Goal: Task Accomplishment & Management: Manage account settings

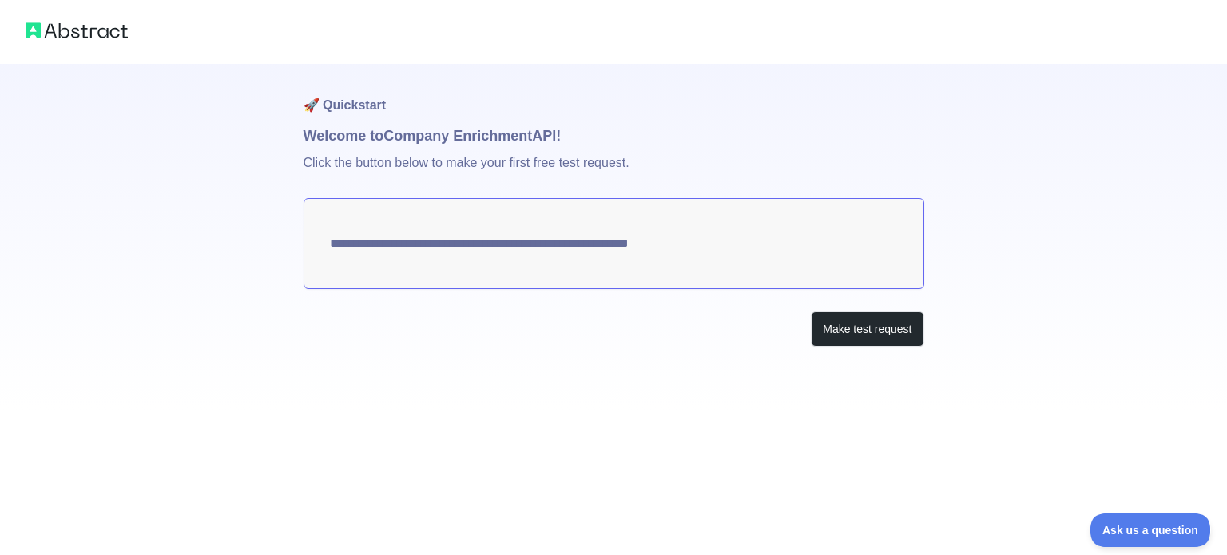
click at [626, 240] on textarea "**********" at bounding box center [614, 243] width 621 height 91
click at [848, 336] on button "Make test request" at bounding box center [867, 330] width 113 height 36
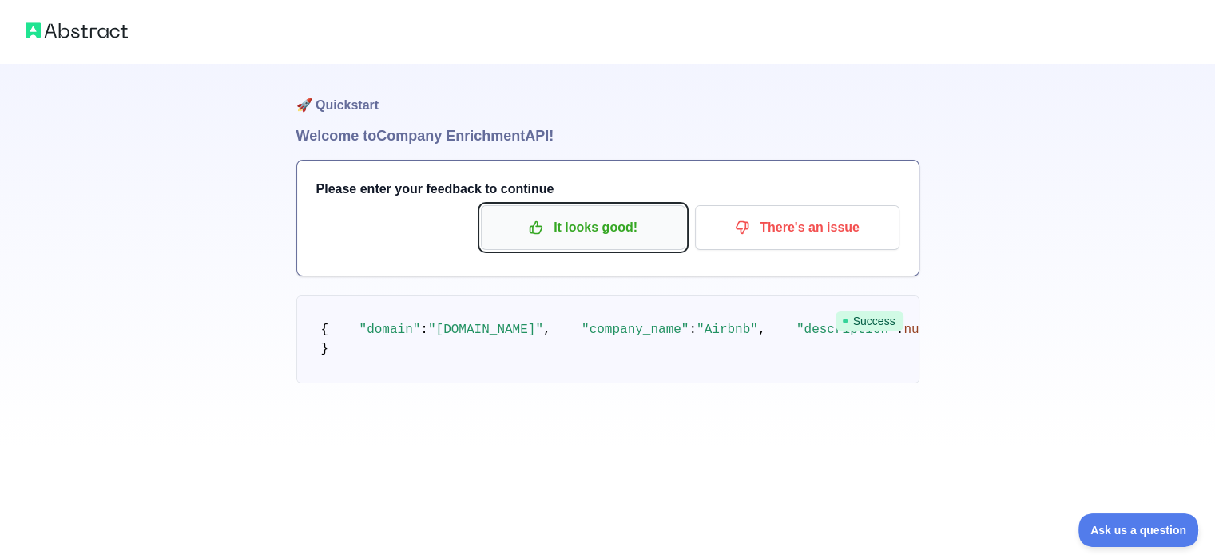
click at [584, 236] on p "It looks good!" at bounding box center [583, 227] width 181 height 27
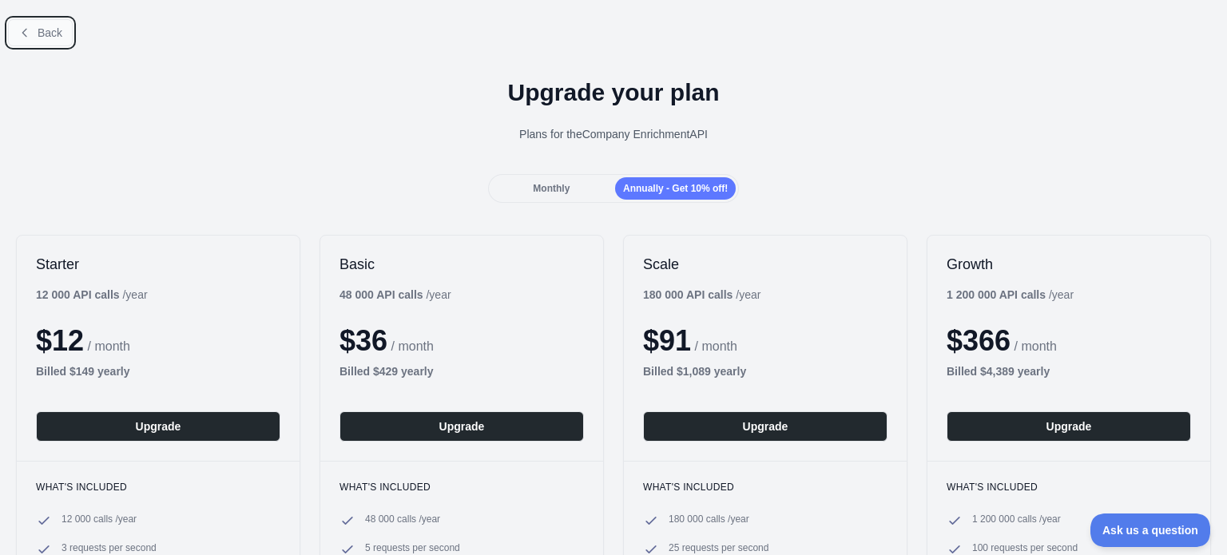
click at [46, 31] on span "Back" at bounding box center [50, 32] width 25 height 13
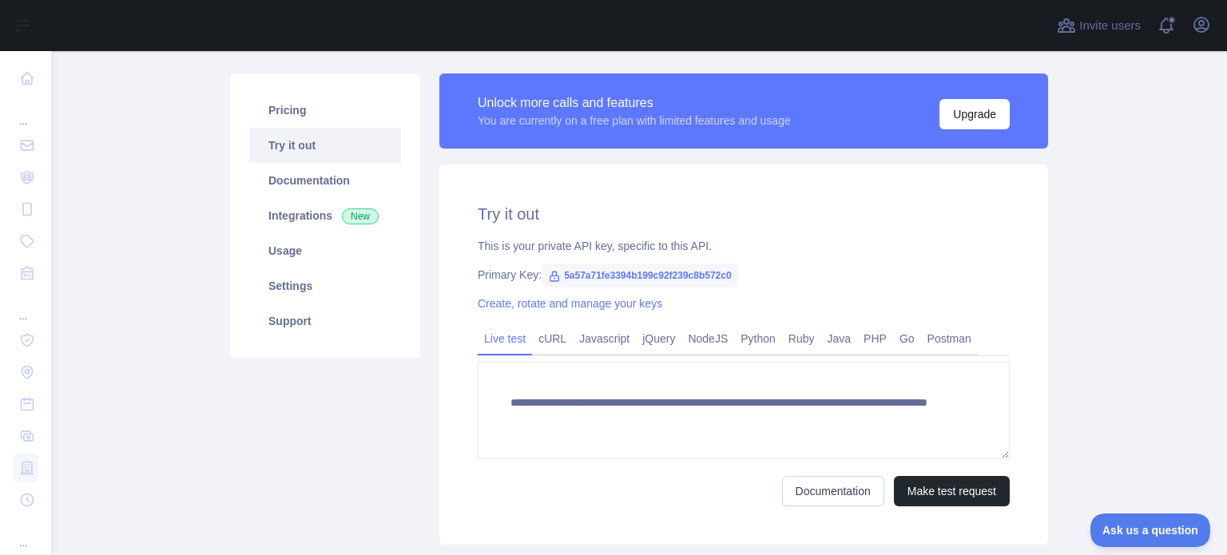
scroll to position [42, 0]
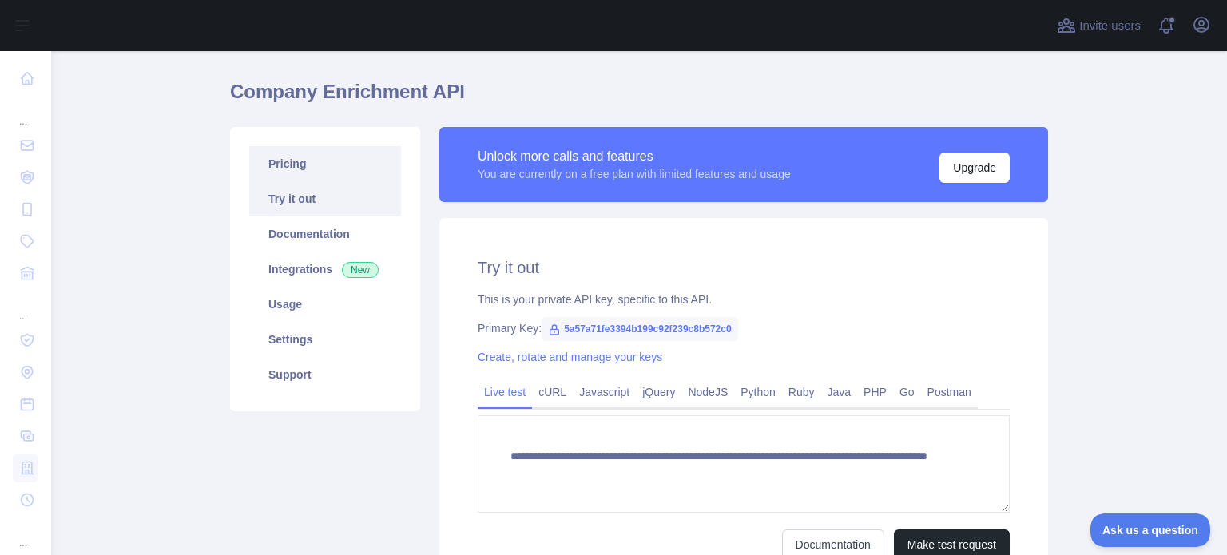
click at [342, 172] on link "Pricing" at bounding box center [325, 163] width 152 height 35
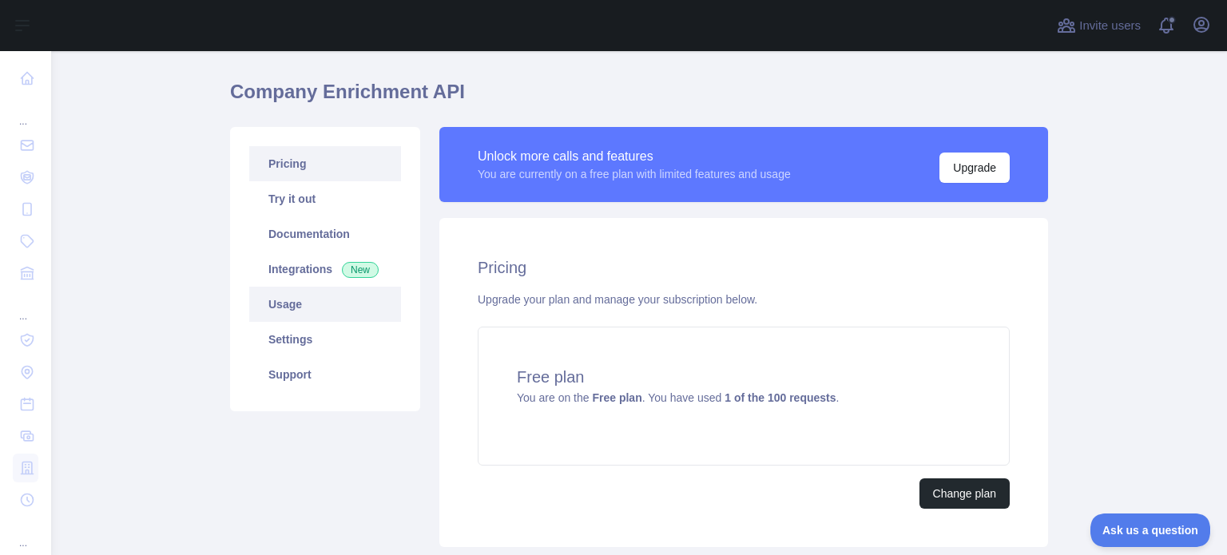
click at [280, 300] on link "Usage" at bounding box center [325, 304] width 152 height 35
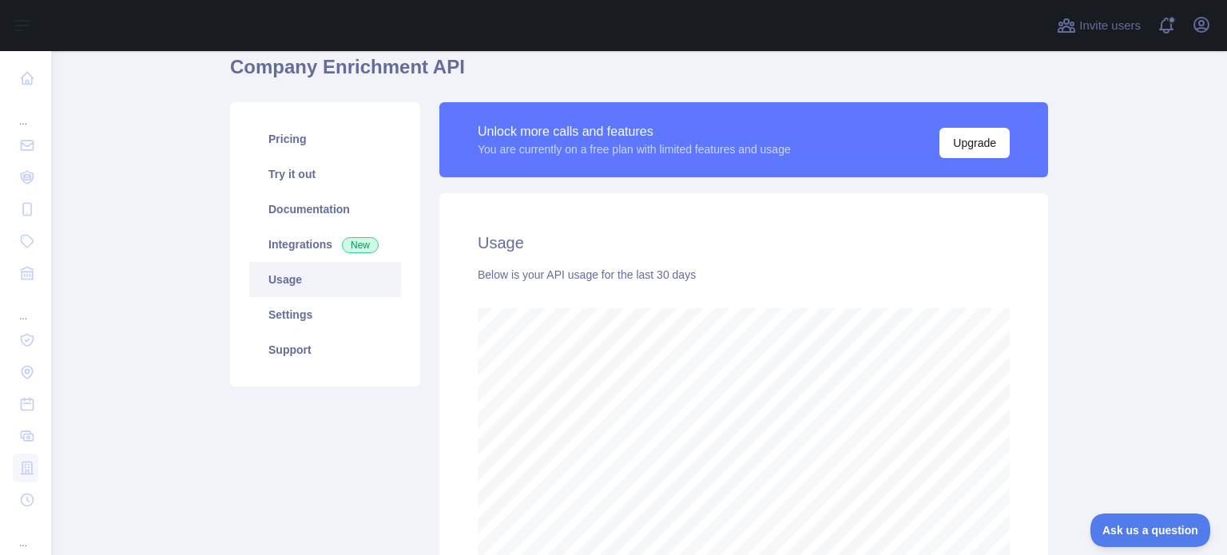
scroll to position [2, 0]
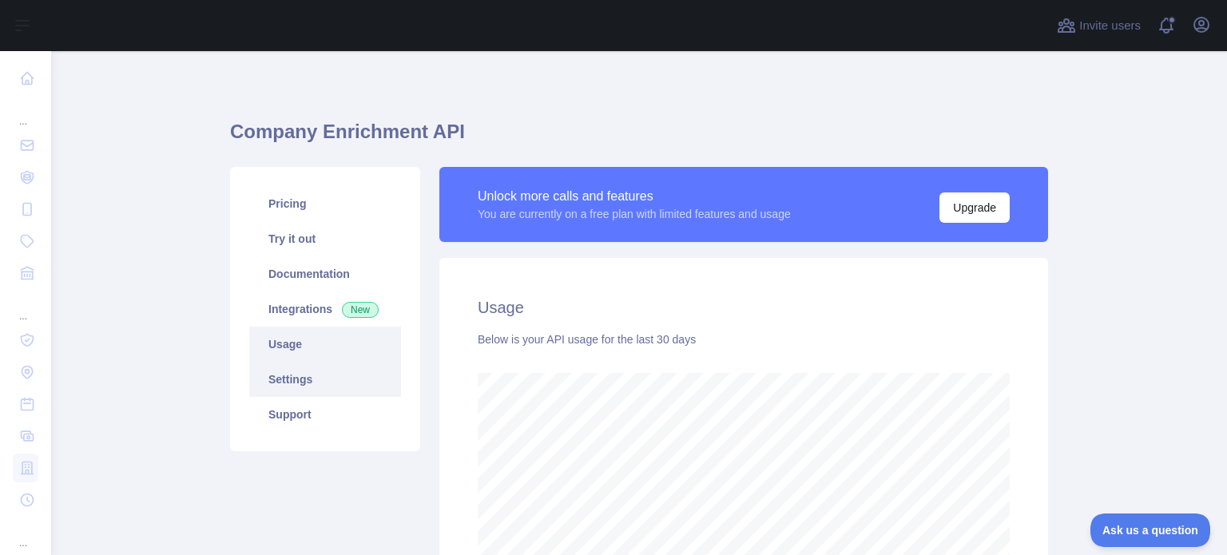
click at [302, 383] on link "Settings" at bounding box center [325, 379] width 152 height 35
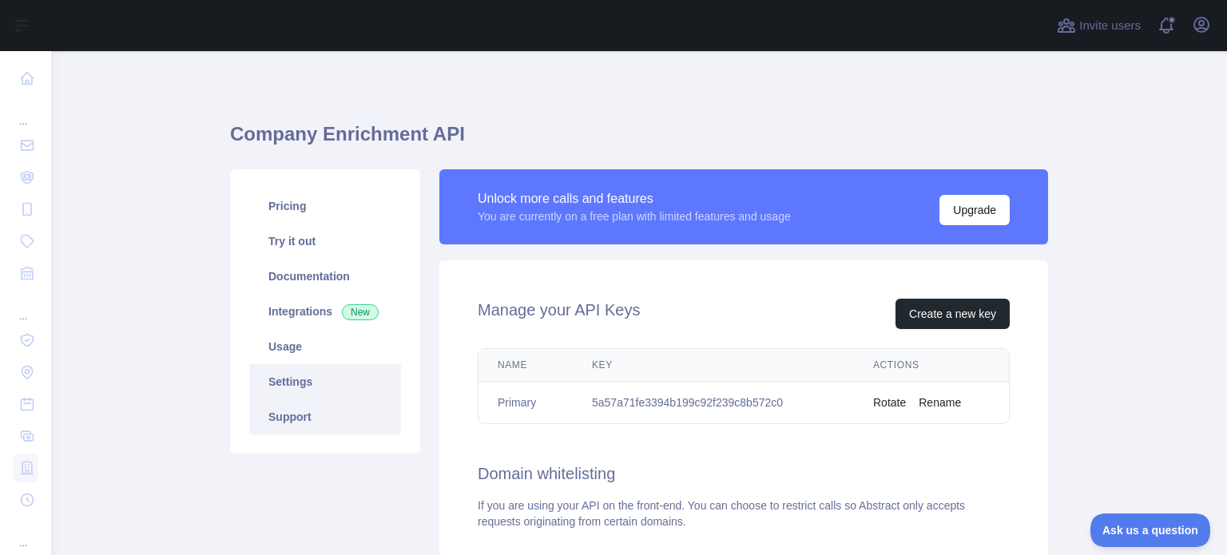
click at [295, 411] on link "Support" at bounding box center [325, 416] width 152 height 35
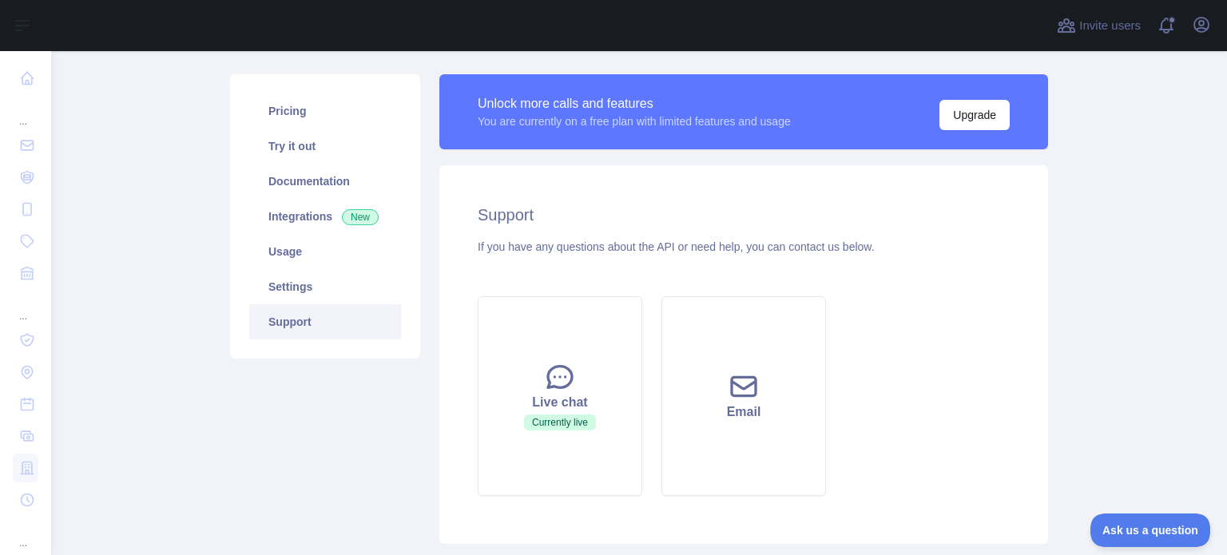
scroll to position [42, 0]
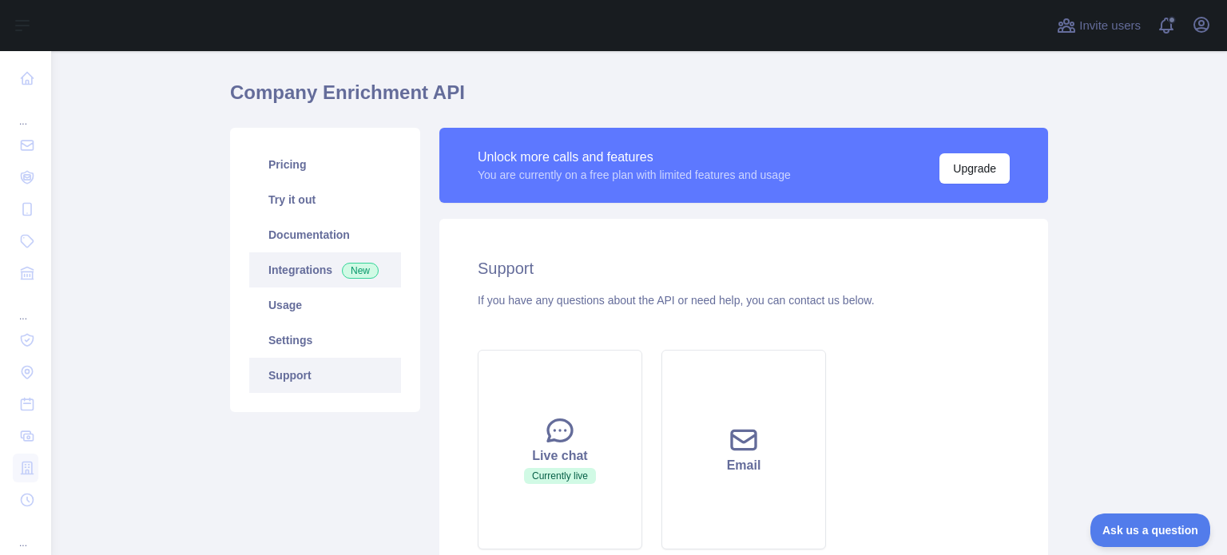
click at [306, 276] on link "Integrations New" at bounding box center [325, 269] width 152 height 35
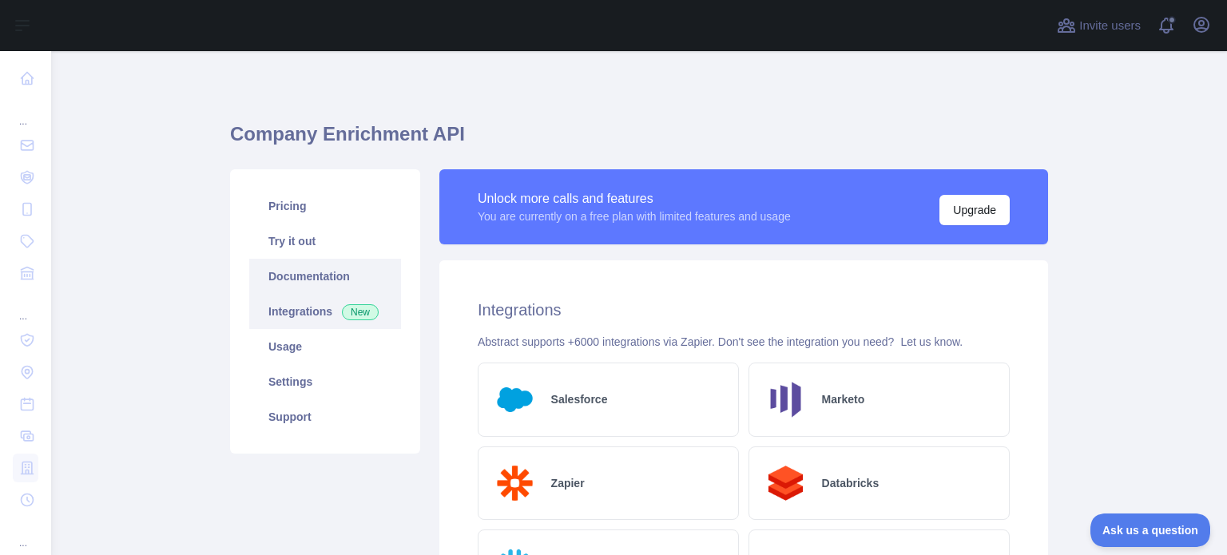
click at [320, 269] on link "Documentation" at bounding box center [325, 276] width 152 height 35
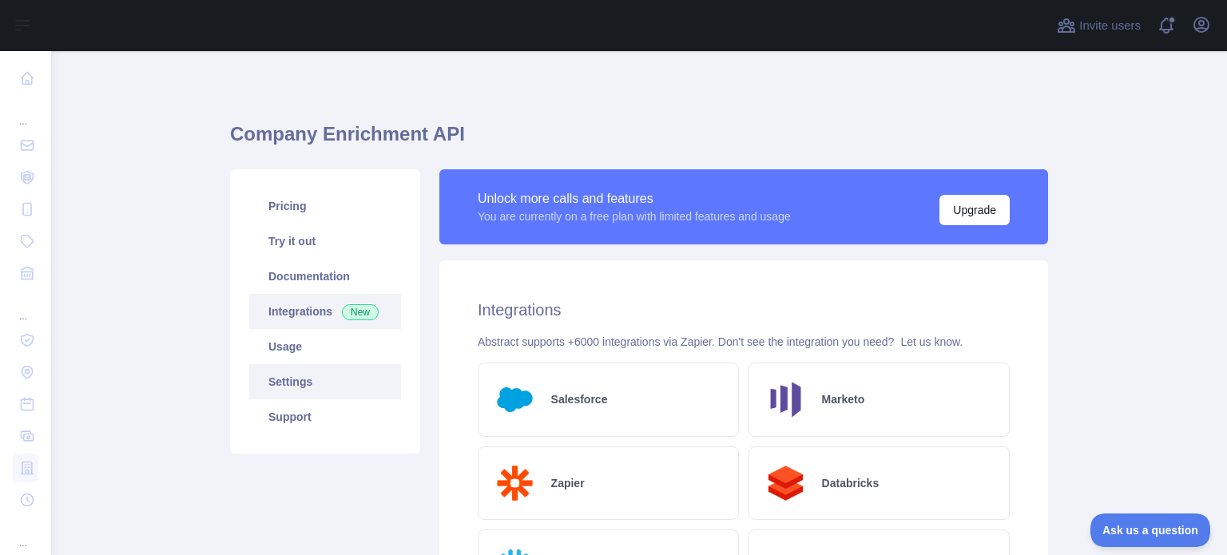
click at [316, 389] on link "Settings" at bounding box center [325, 381] width 152 height 35
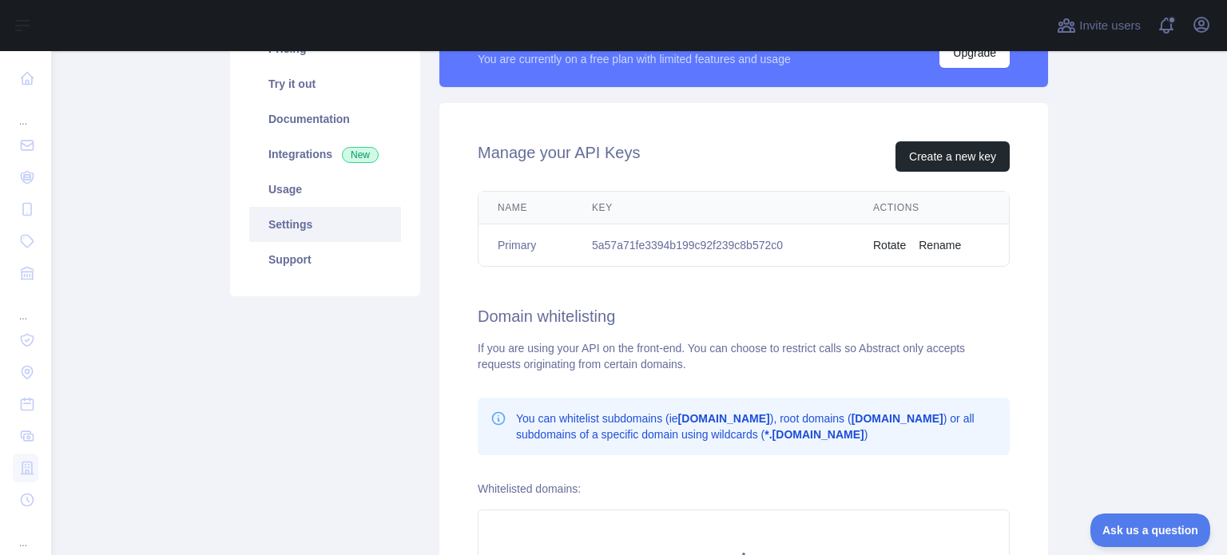
scroll to position [160, 0]
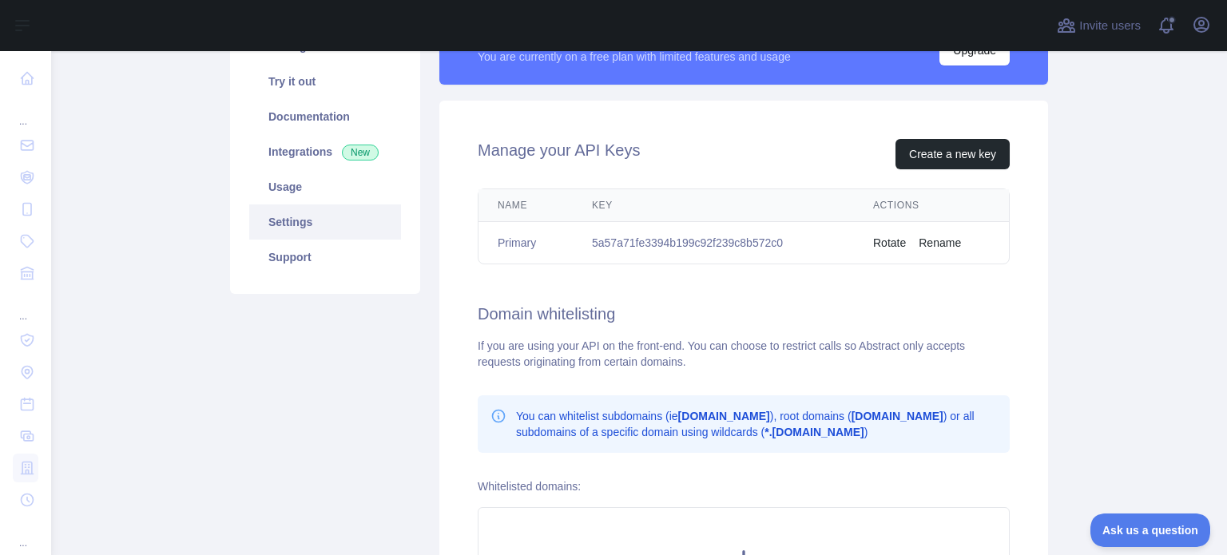
click at [1088, 150] on main "Company Enrichment API Pricing Try it out Documentation Integrations New Usage …" at bounding box center [639, 303] width 1176 height 504
drag, startPoint x: 777, startPoint y: 245, endPoint x: 587, endPoint y: 250, distance: 190.2
click at [587, 250] on td "5a57a71fe3394b199c92f239c8b572c0" at bounding box center [713, 243] width 281 height 42
copy td "5a57a71fe3394b199c92f239c8b572c0"
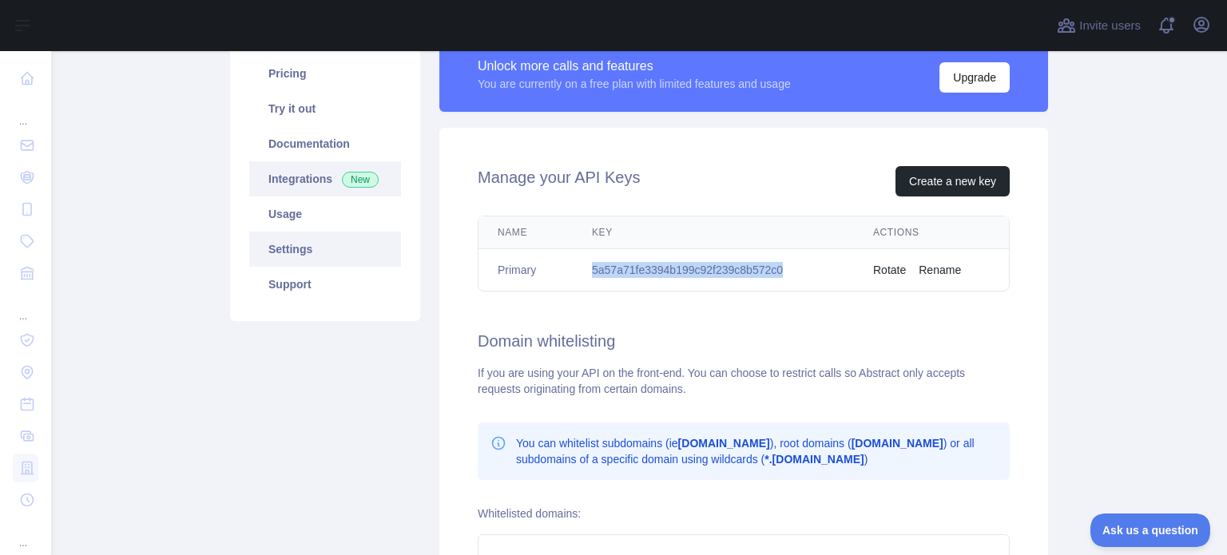
scroll to position [80, 0]
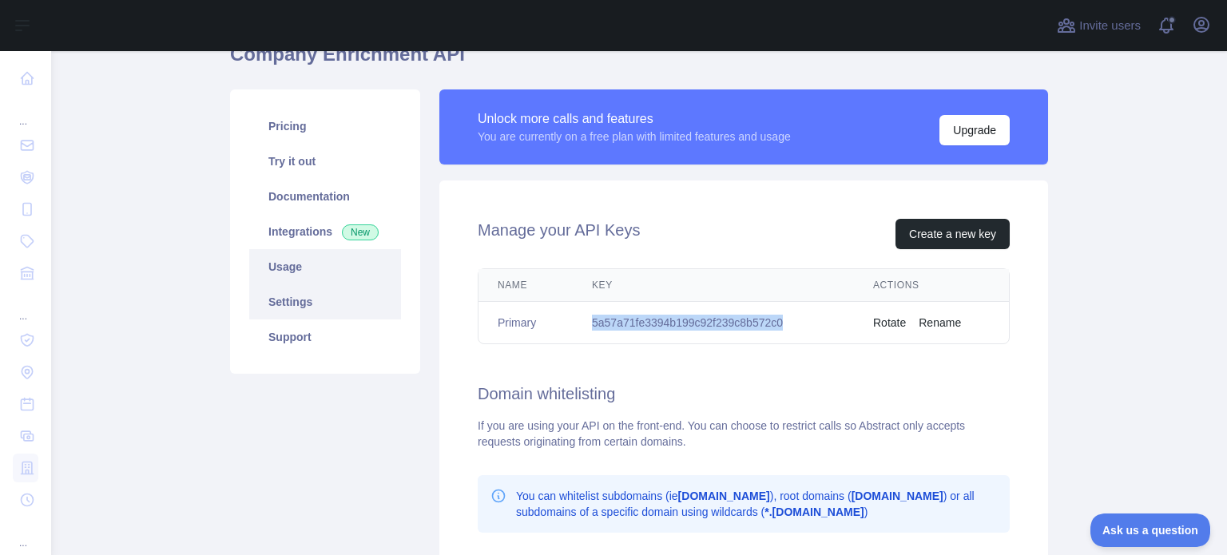
click at [285, 264] on link "Usage" at bounding box center [325, 266] width 152 height 35
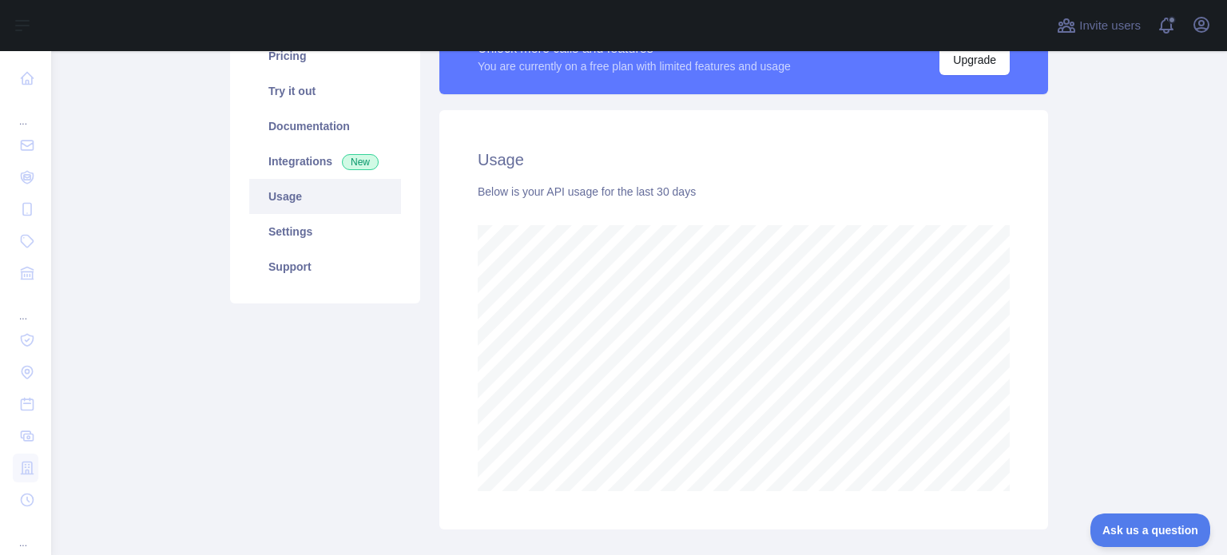
scroll to position [160, 0]
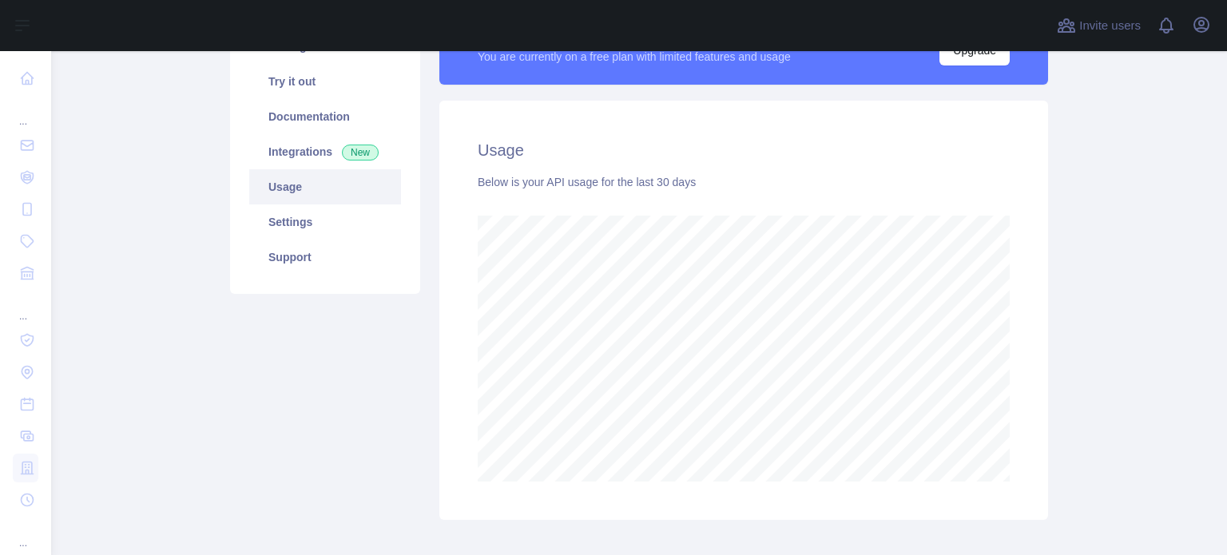
scroll to position [160, 0]
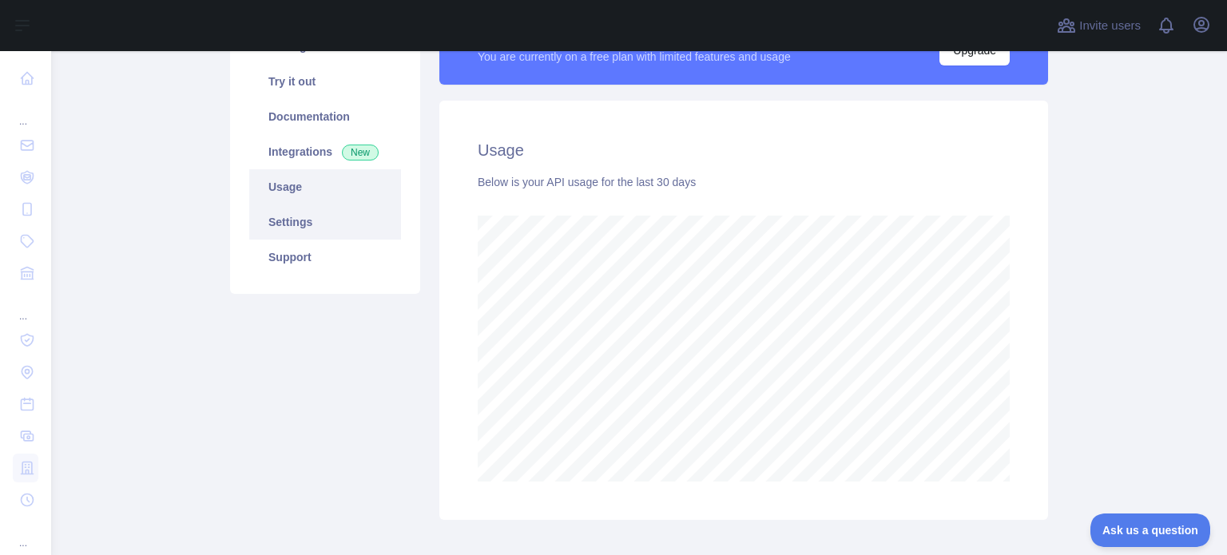
click at [312, 214] on link "Settings" at bounding box center [325, 222] width 152 height 35
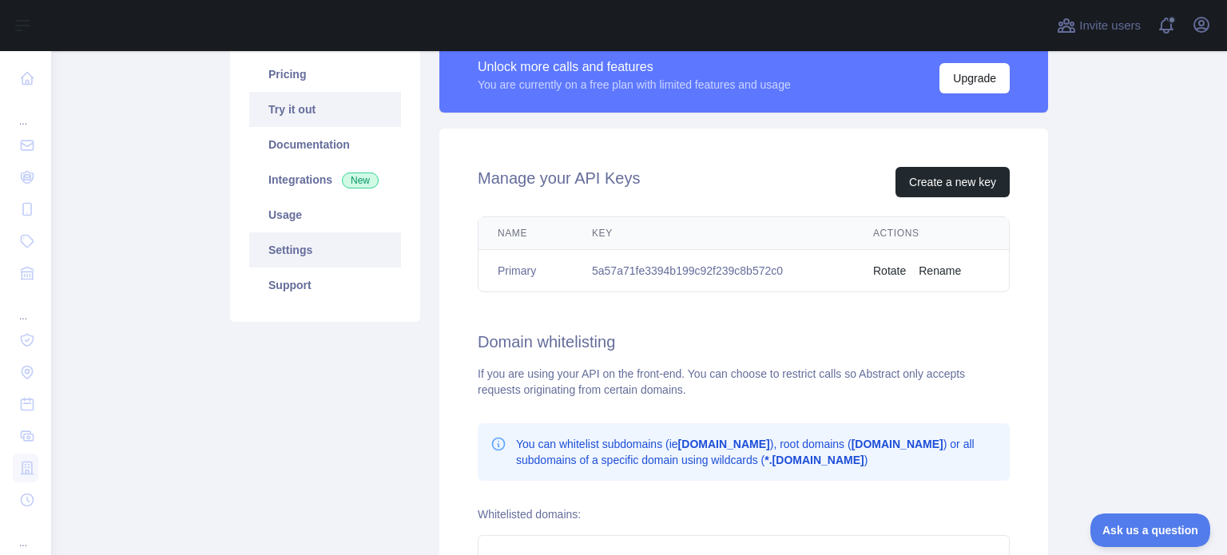
scroll to position [74, 0]
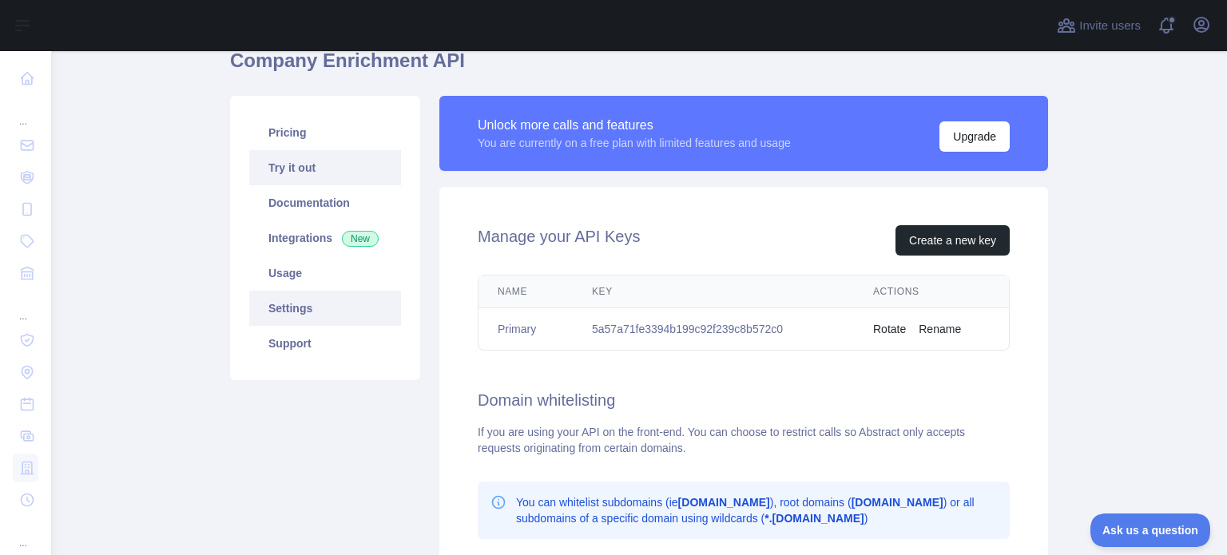
click at [308, 169] on link "Try it out" at bounding box center [325, 167] width 152 height 35
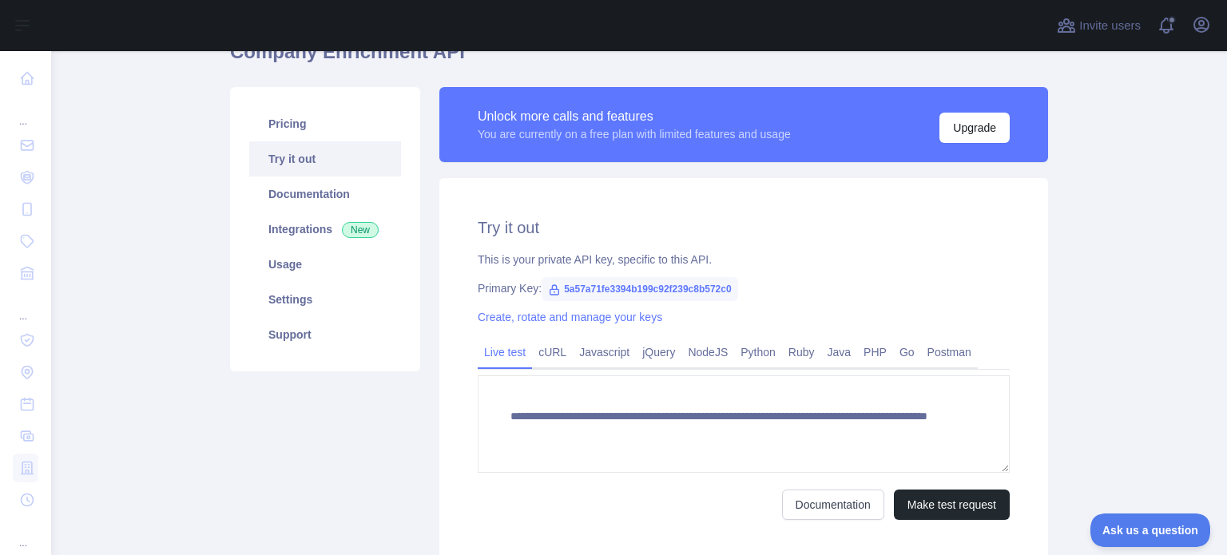
scroll to position [74, 0]
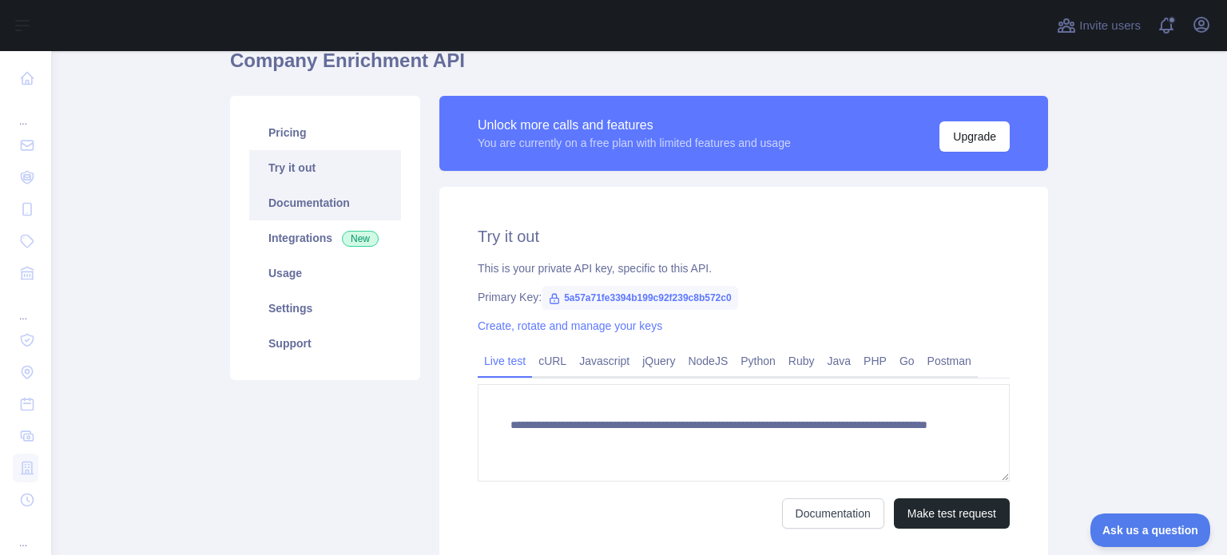
click at [314, 197] on link "Documentation" at bounding box center [325, 202] width 152 height 35
click at [311, 133] on link "Pricing" at bounding box center [325, 132] width 152 height 35
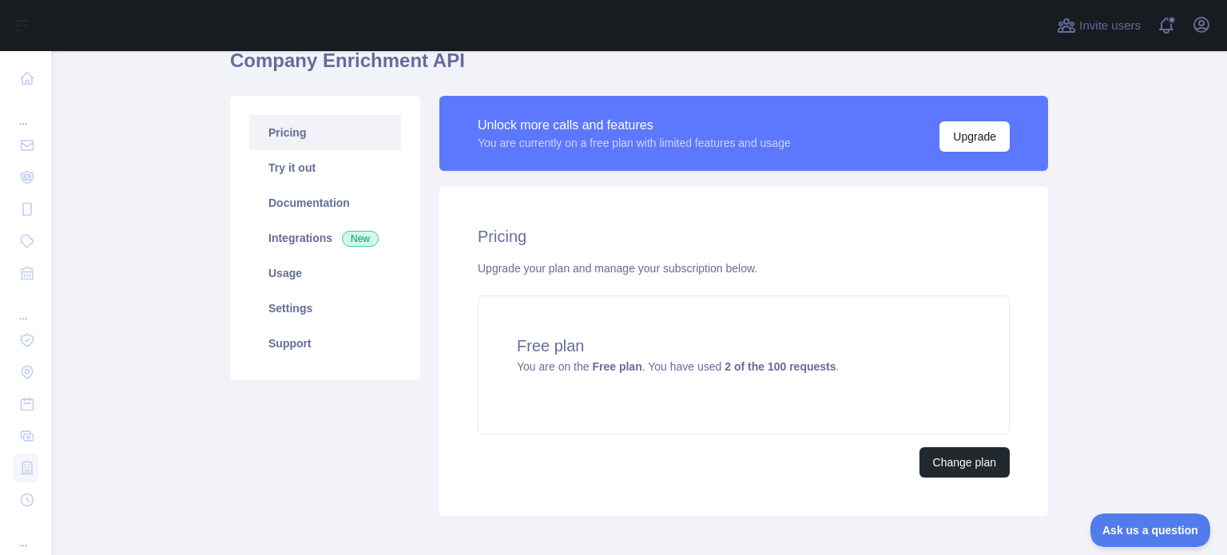
click at [315, 139] on link "Pricing" at bounding box center [325, 132] width 152 height 35
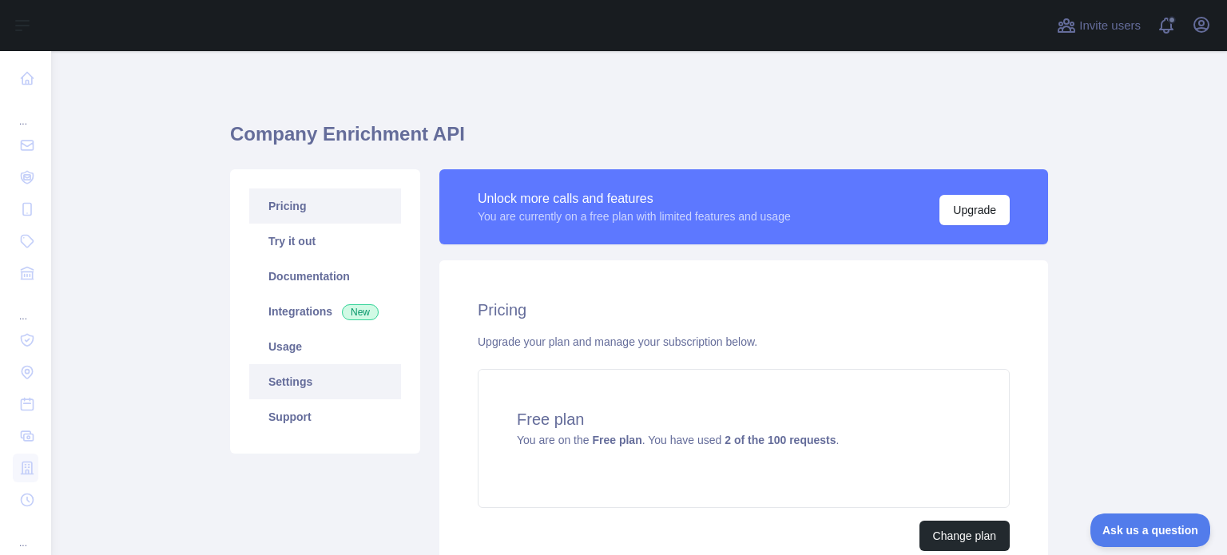
click at [313, 377] on link "Settings" at bounding box center [325, 381] width 152 height 35
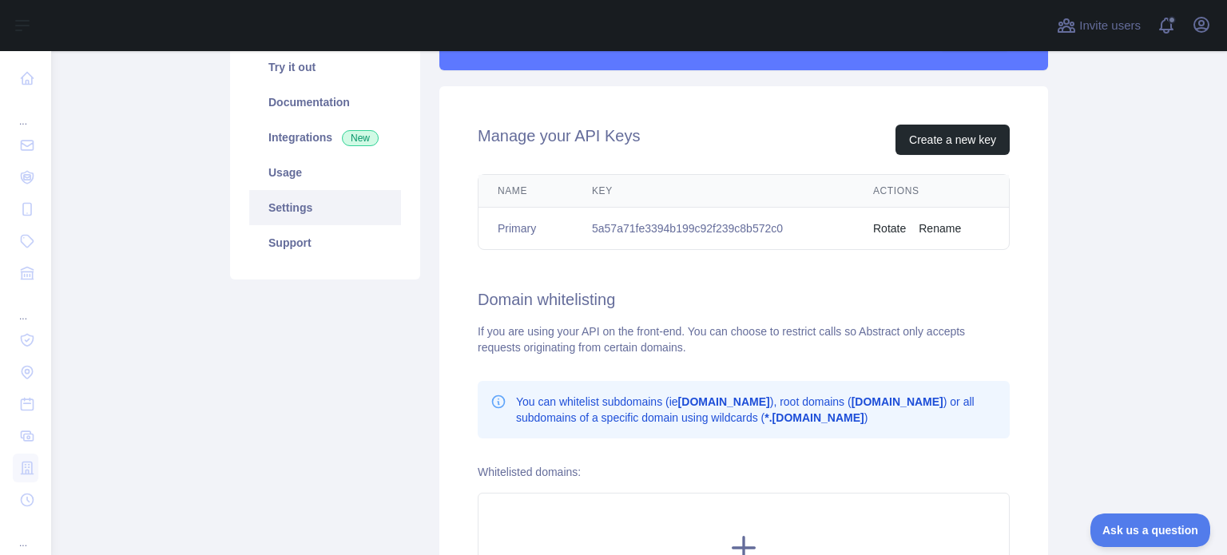
scroll to position [80, 0]
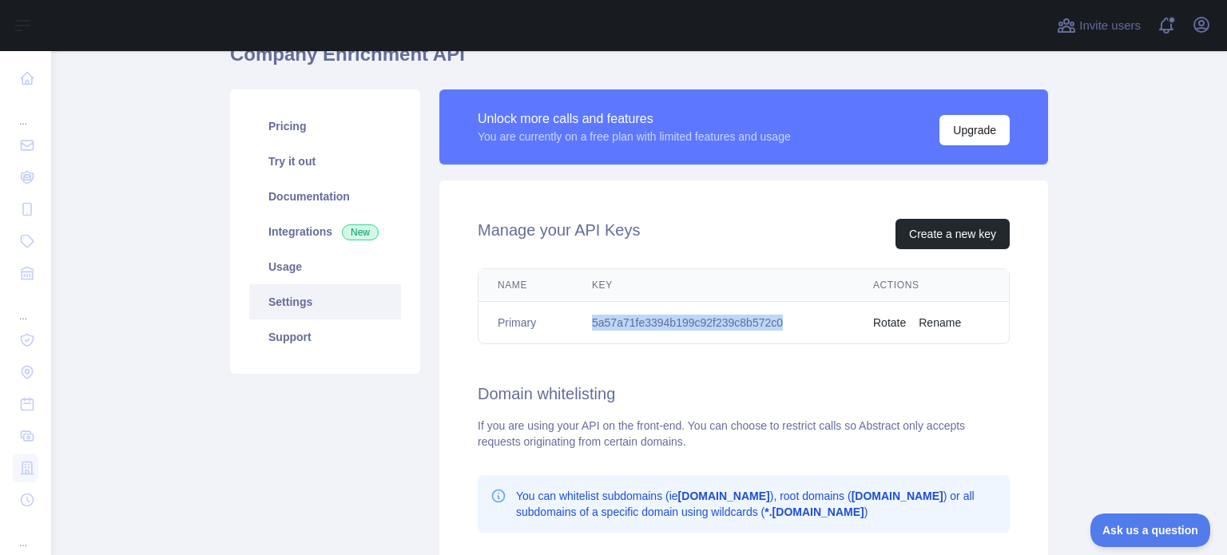
drag, startPoint x: 779, startPoint y: 324, endPoint x: 585, endPoint y: 327, distance: 194.2
click at [585, 327] on td "5a57a71fe3394b199c92f239c8b572c0" at bounding box center [713, 323] width 281 height 42
copy td "5a57a71fe3394b199c92f239c8b572c0"
